Goal: Find specific page/section: Find specific page/section

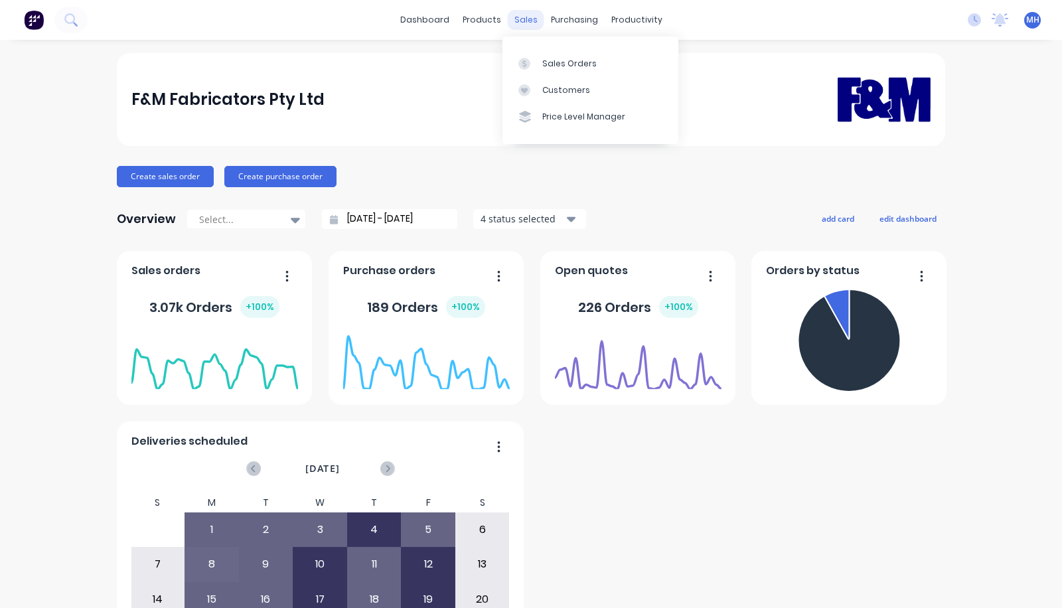
click at [516, 19] on div "sales" at bounding box center [526, 20] width 37 height 20
click at [564, 65] on div "Sales Orders" at bounding box center [569, 64] width 54 height 12
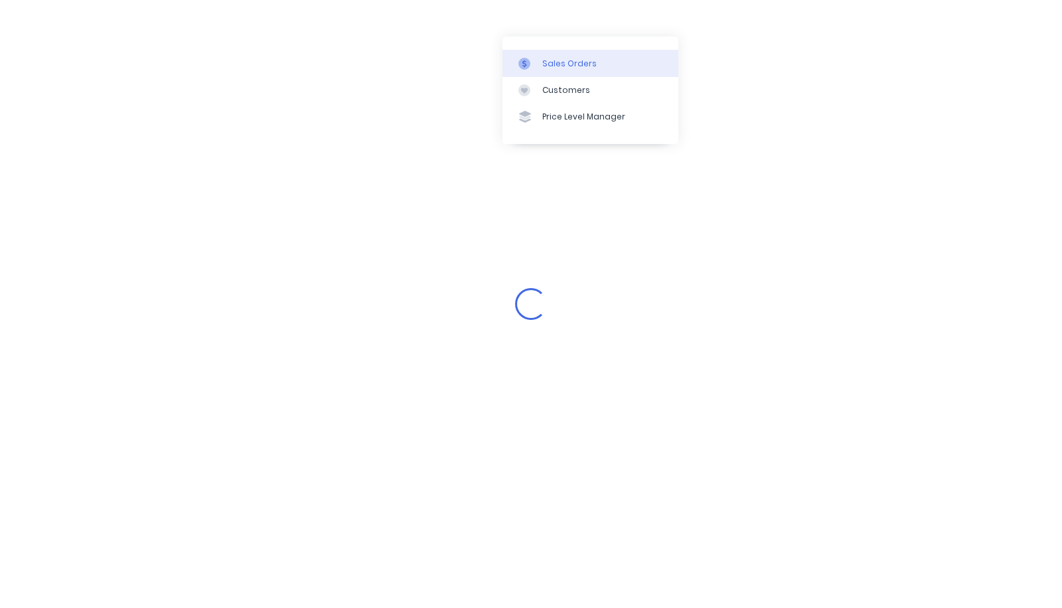
click at [564, 65] on div "Sales Orders" at bounding box center [569, 64] width 54 height 12
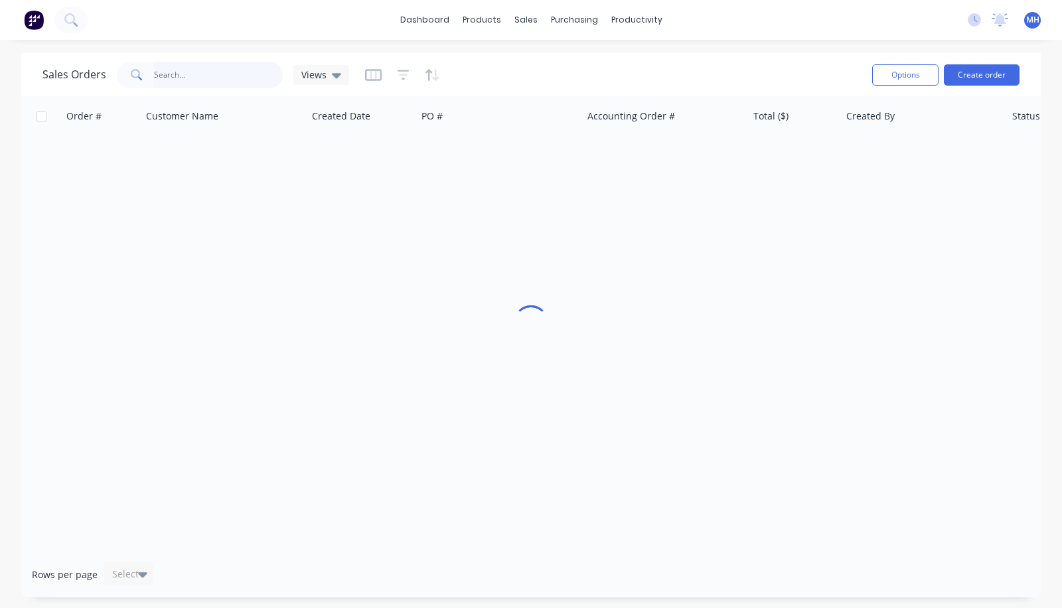
click at [215, 75] on input "text" at bounding box center [218, 75] width 129 height 27
type input "ascent"
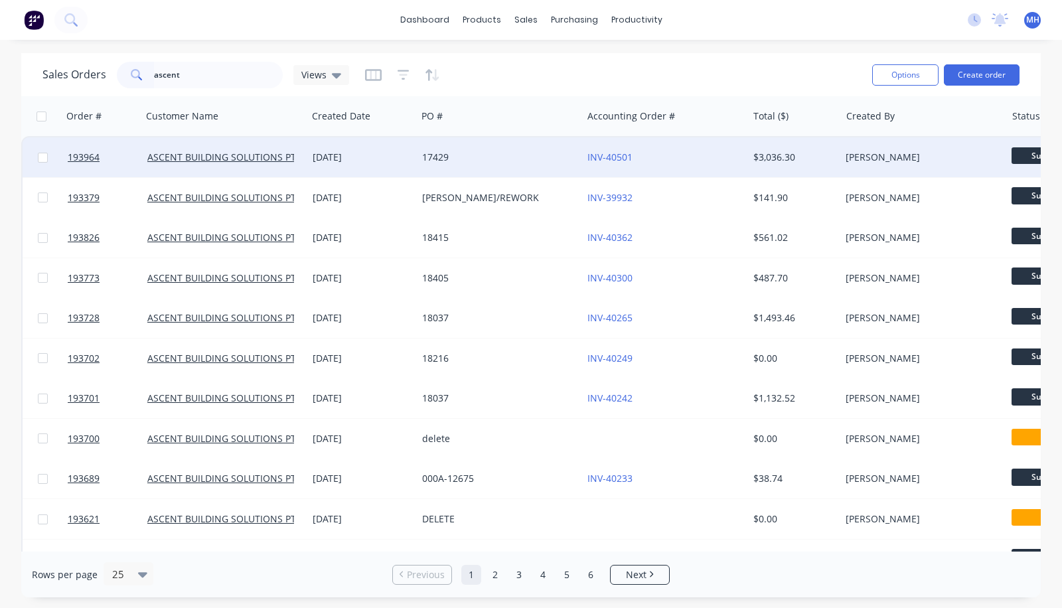
click at [311, 157] on div "[DATE]" at bounding box center [362, 157] width 110 height 40
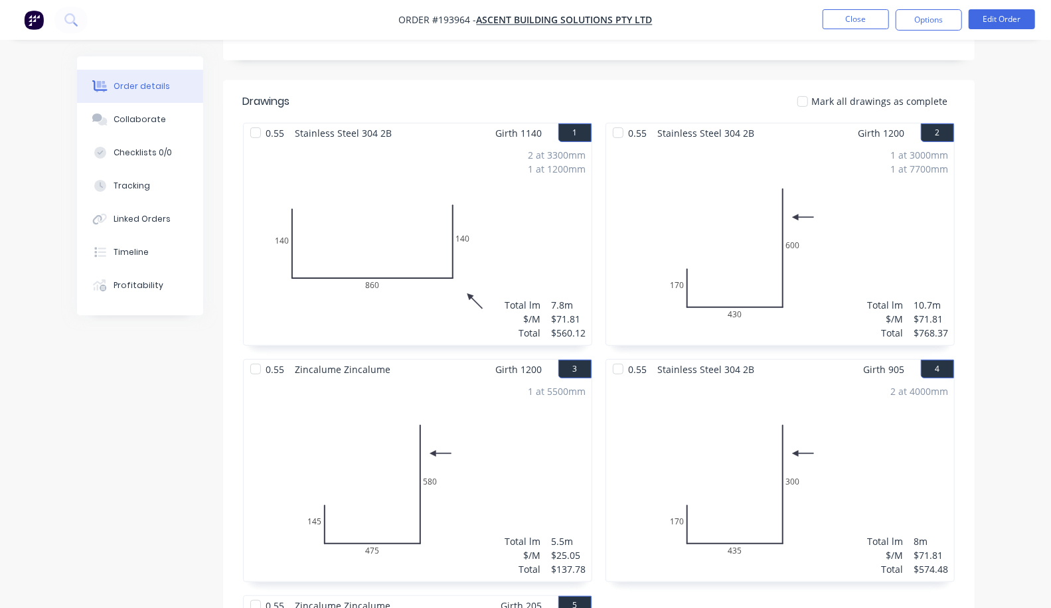
scroll to position [281, 0]
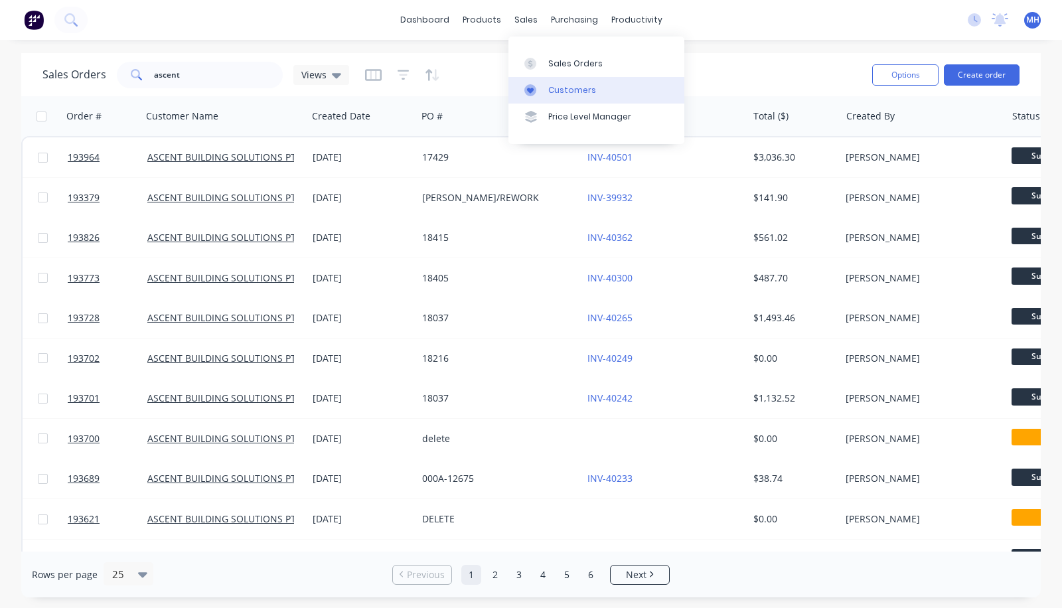
click at [546, 85] on link "Customers" at bounding box center [596, 90] width 176 height 27
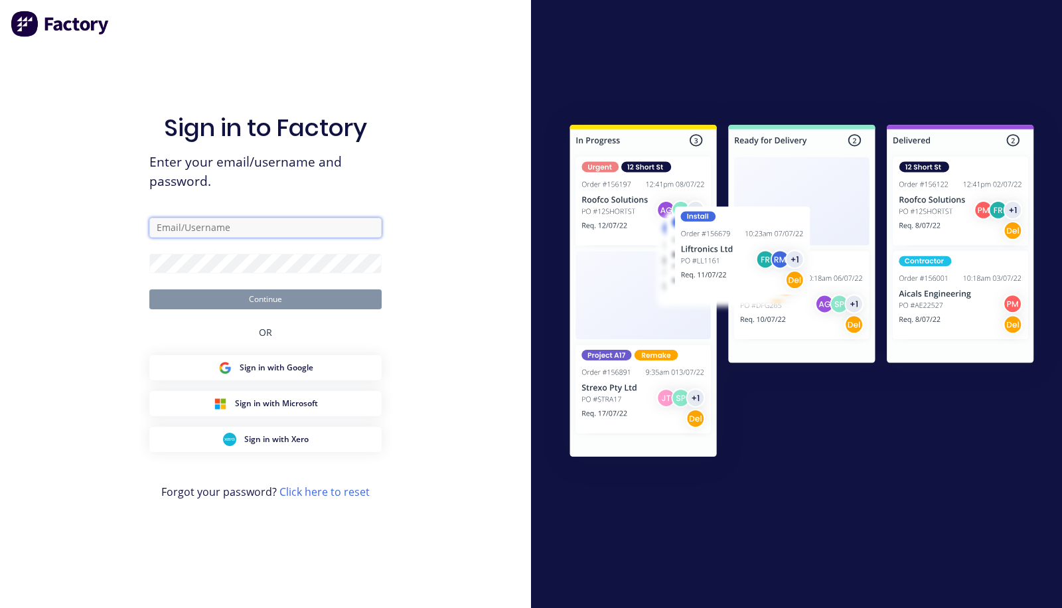
type input "[PERSON_NAME][EMAIL_ADDRESS][DOMAIN_NAME]"
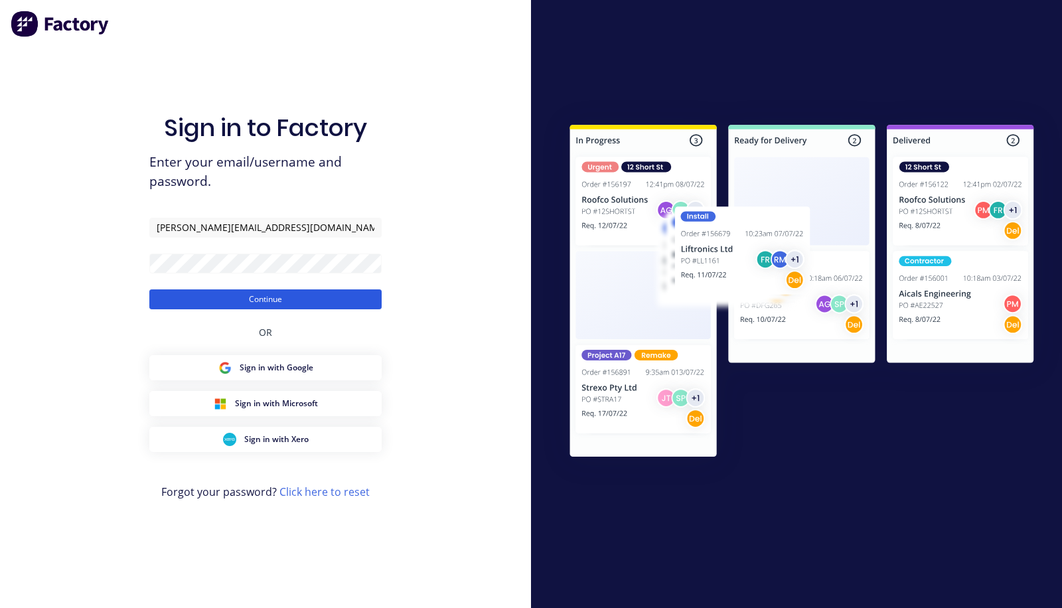
click at [241, 298] on button "Continue" at bounding box center [265, 299] width 232 height 20
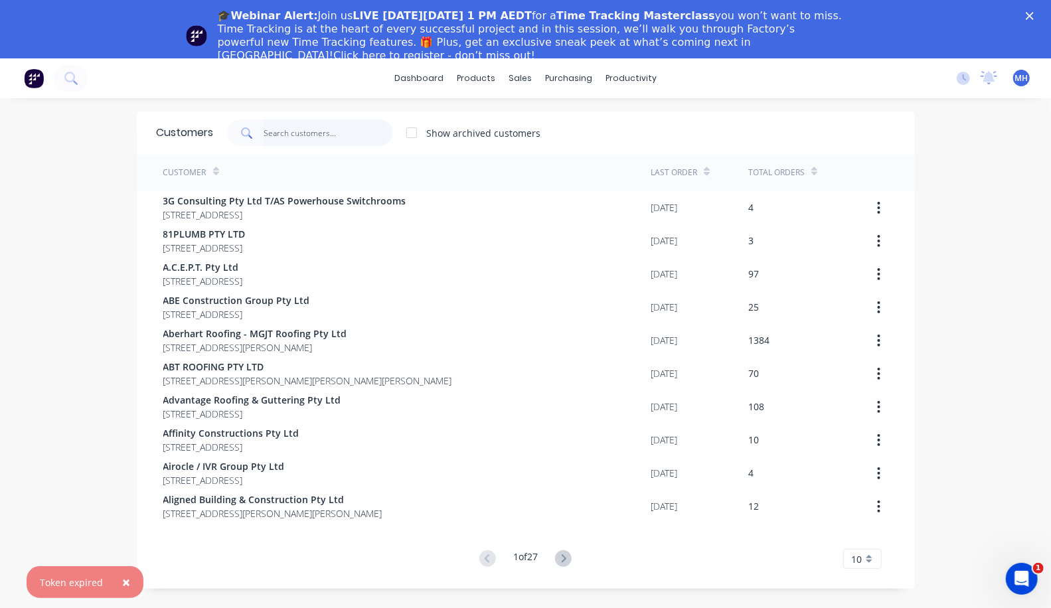
click at [264, 132] on input "text" at bounding box center [328, 132] width 129 height 27
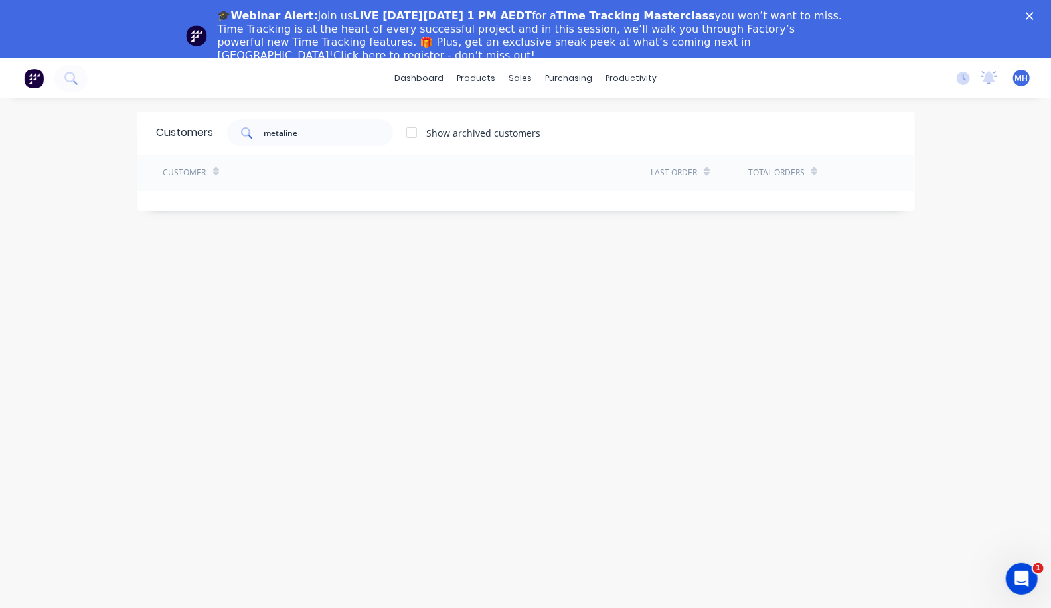
click at [398, 132] on div at bounding box center [411, 132] width 27 height 27
click at [264, 133] on input "metaline" at bounding box center [328, 132] width 129 height 27
type input "m"
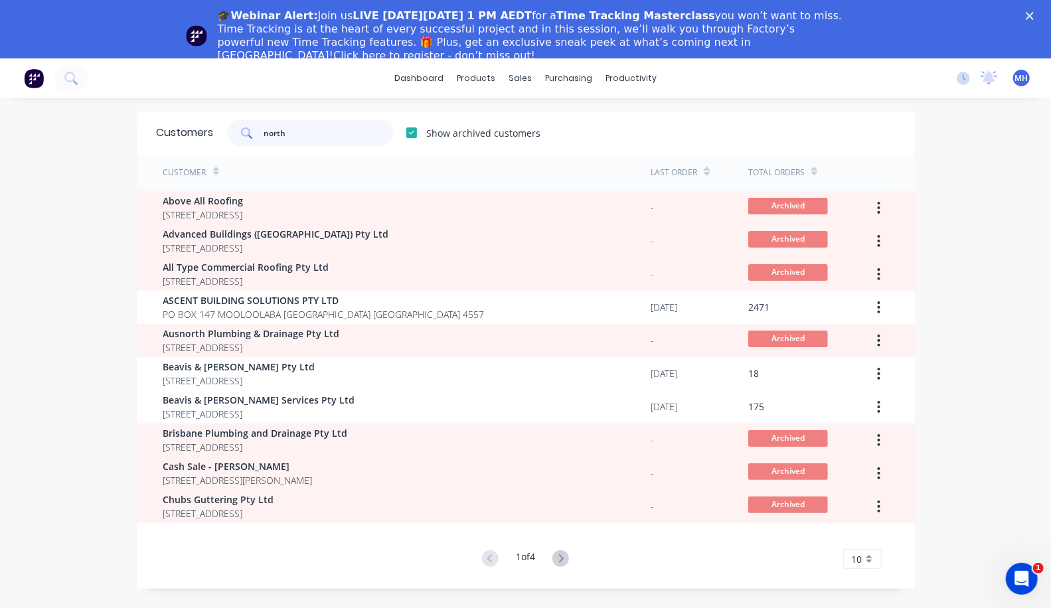
type input "north"
click at [561, 560] on icon at bounding box center [560, 558] width 17 height 17
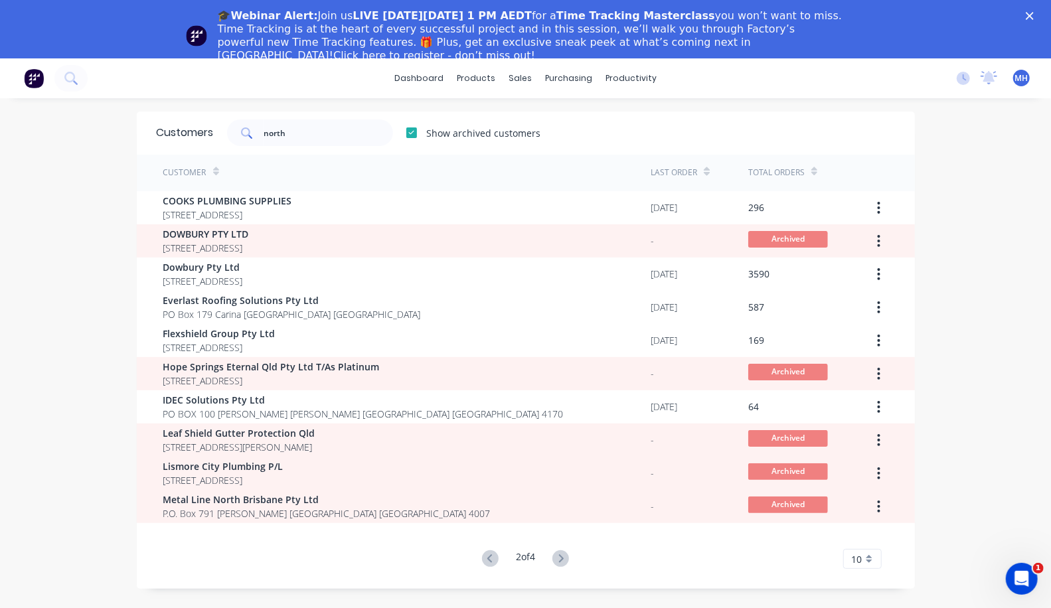
drag, startPoint x: 561, startPoint y: 560, endPoint x: 351, endPoint y: 526, distance: 212.5
click at [351, 526] on div "Customer Last Order Total Orders COOKS PLUMBING SUPPLIES [STREET_ADDRESS] [DATE…" at bounding box center [526, 362] width 778 height 414
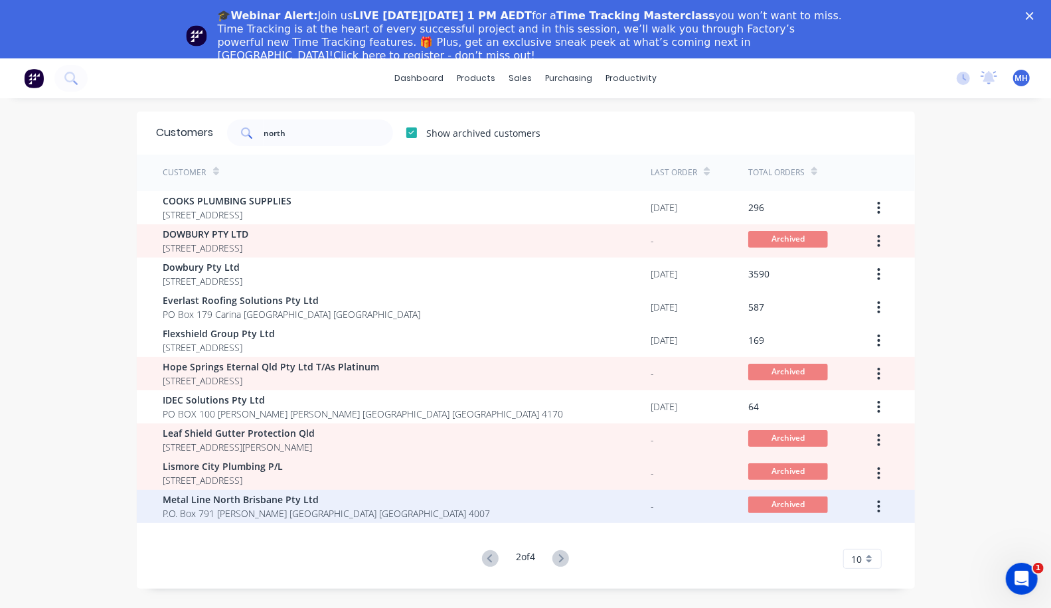
click at [339, 516] on div "Metal Line North Brisbane Pty Ltd P.O. Box 791 [PERSON_NAME] [GEOGRAPHIC_DATA] …" at bounding box center [407, 506] width 488 height 33
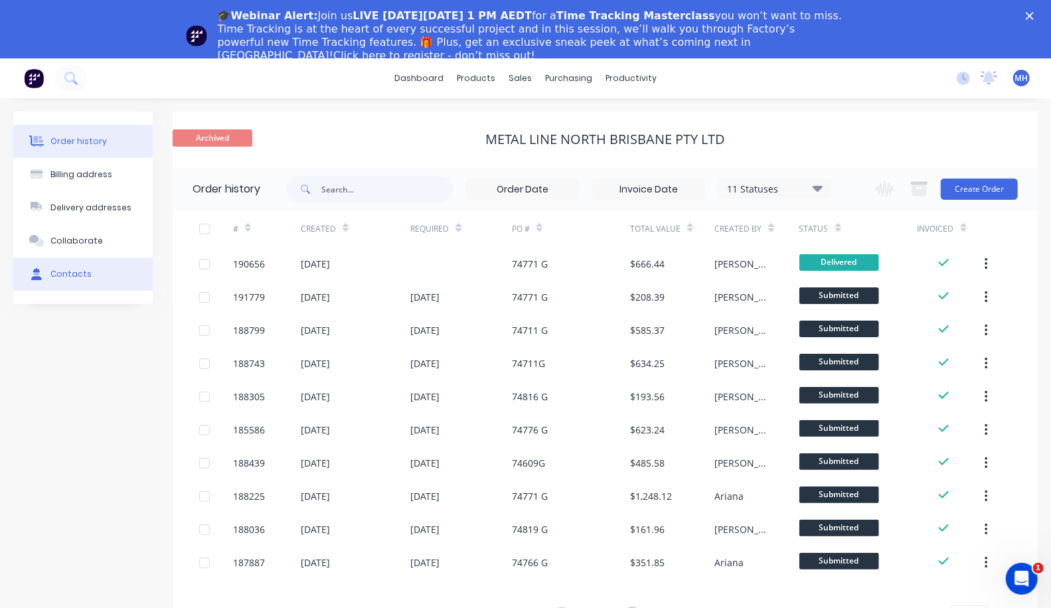
click at [64, 271] on div "Contacts" at bounding box center [70, 274] width 41 height 12
select select "AU"
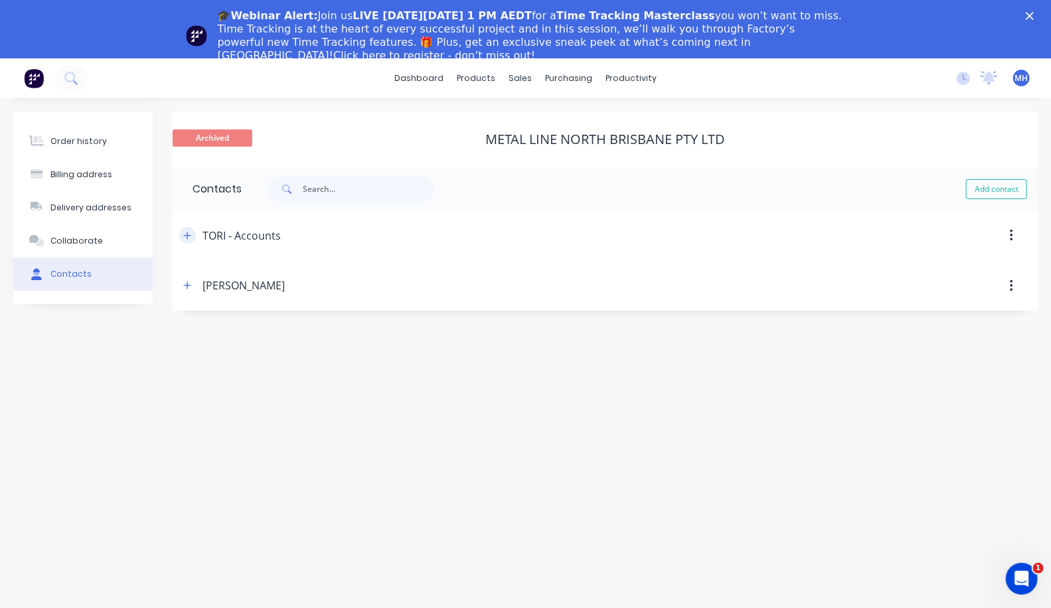
click at [187, 234] on icon "button" at bounding box center [187, 235] width 8 height 9
drag, startPoint x: 329, startPoint y: 336, endPoint x: 168, endPoint y: 331, distance: 161.4
click at [168, 331] on div "Order history Billing address Delivery addresses Collaborate Contacts Archived …" at bounding box center [525, 322] width 1024 height 420
click at [503, 477] on form "Contact name TORI - Accounts Email address [EMAIL_ADDRESS][DOMAIN_NAME] Phone I…" at bounding box center [604, 371] width 825 height 220
click at [187, 506] on icon "button" at bounding box center [187, 505] width 8 height 9
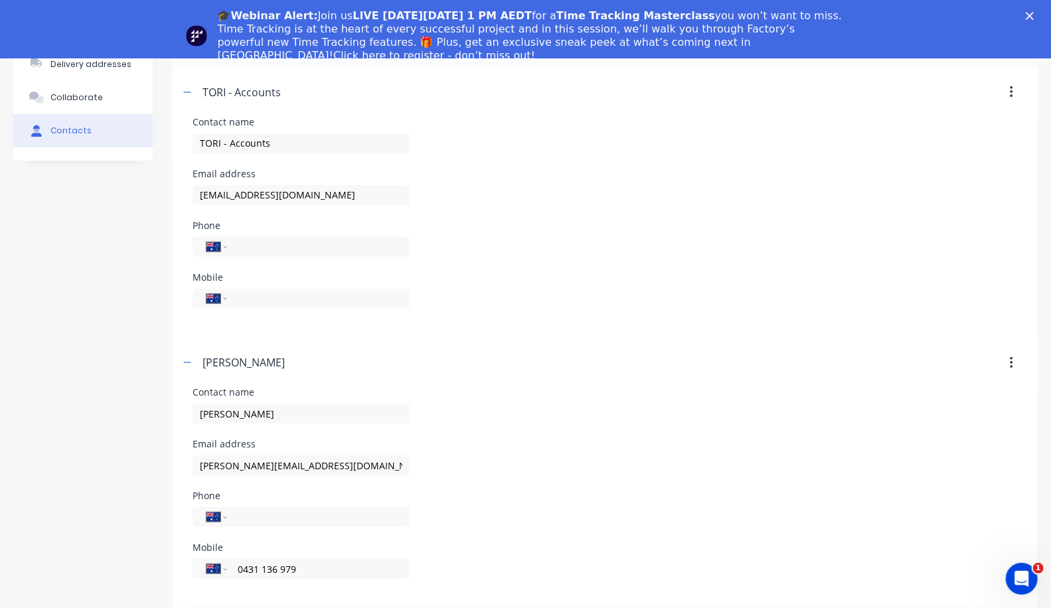
scroll to position [155, 0]
